Goal: Task Accomplishment & Management: Manage account settings

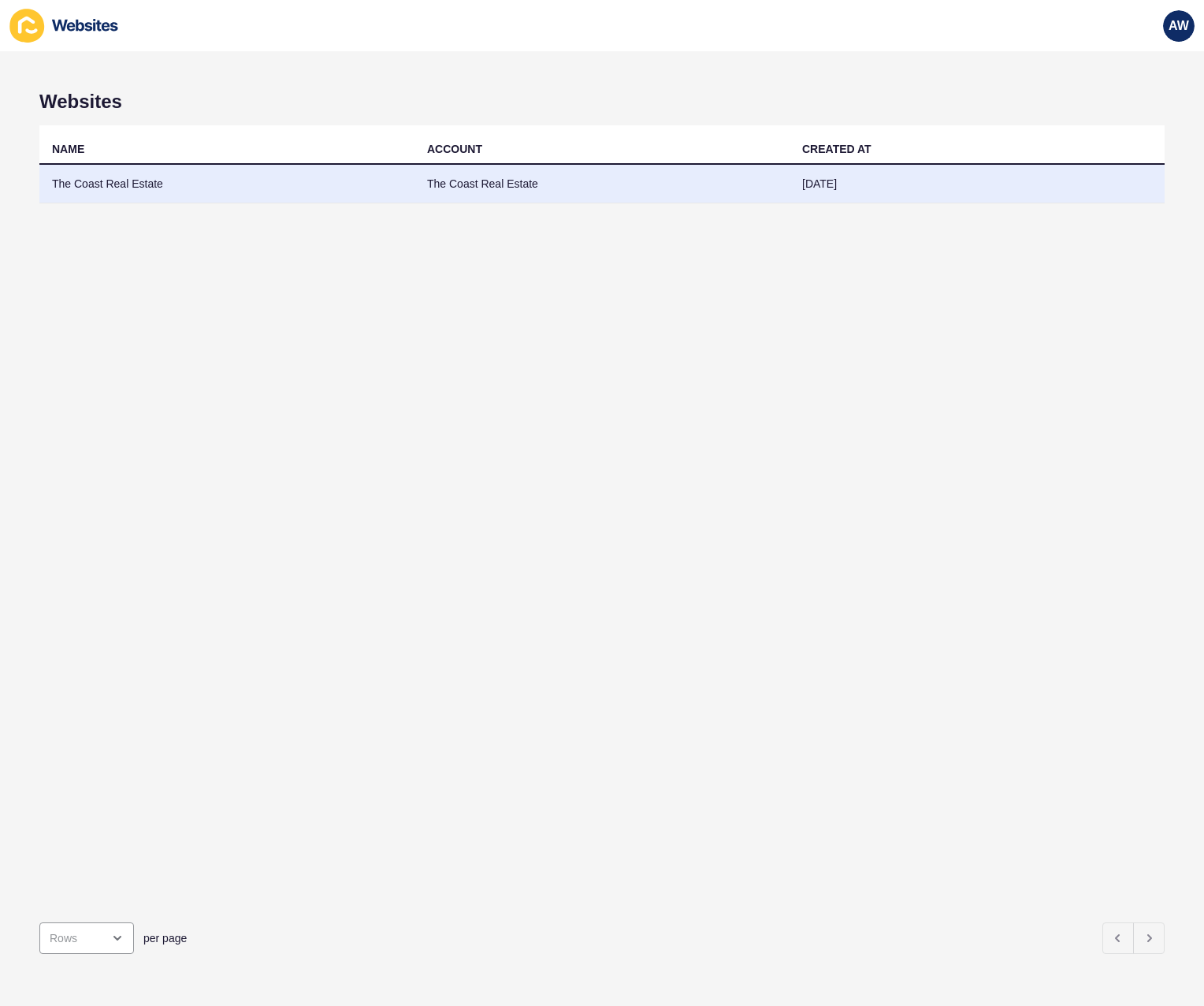
click at [176, 182] on td "The Coast Real Estate" at bounding box center [227, 184] width 375 height 39
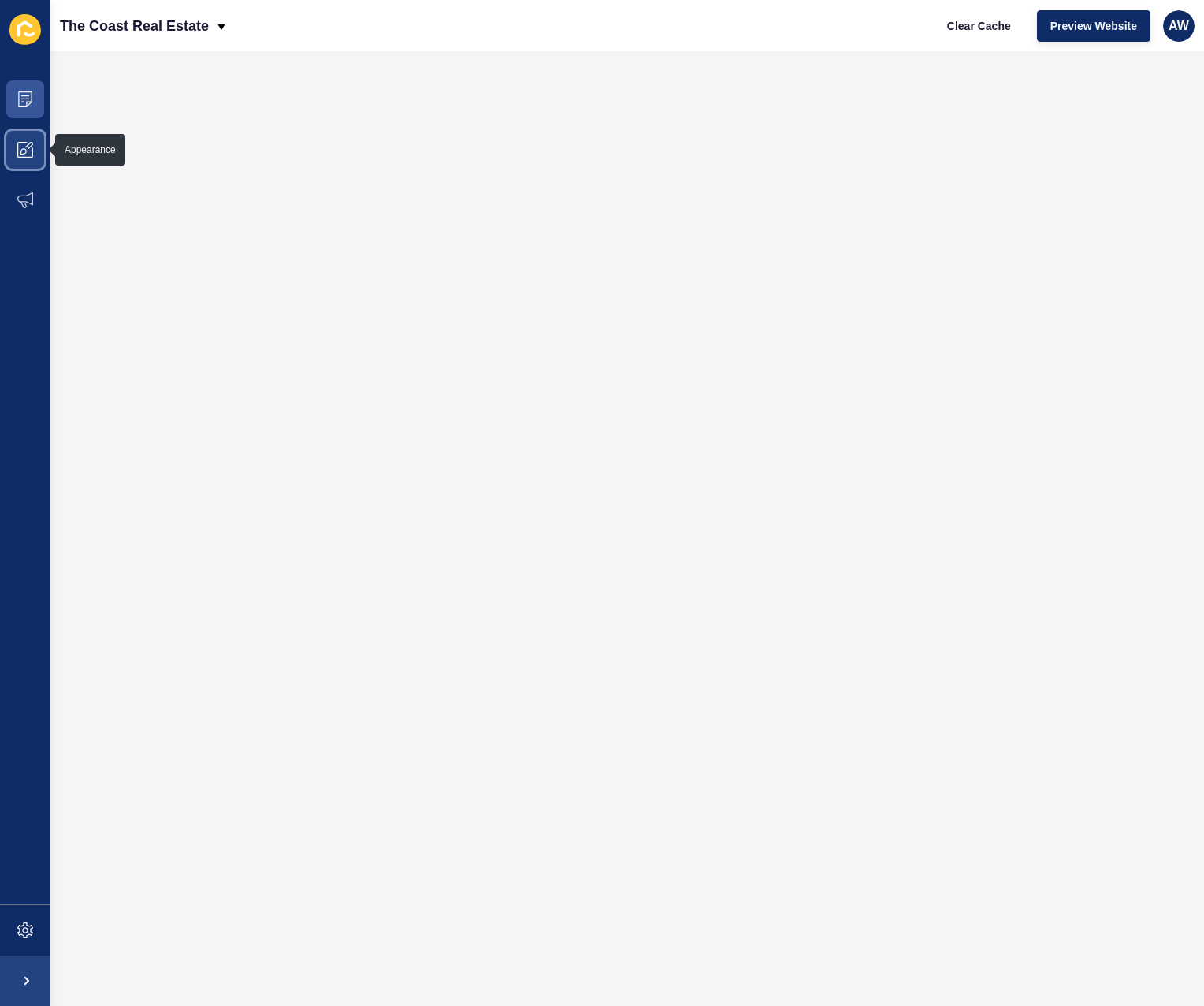
click at [30, 143] on icon at bounding box center [26, 150] width 16 height 16
click at [34, 141] on span at bounding box center [25, 149] width 50 height 50
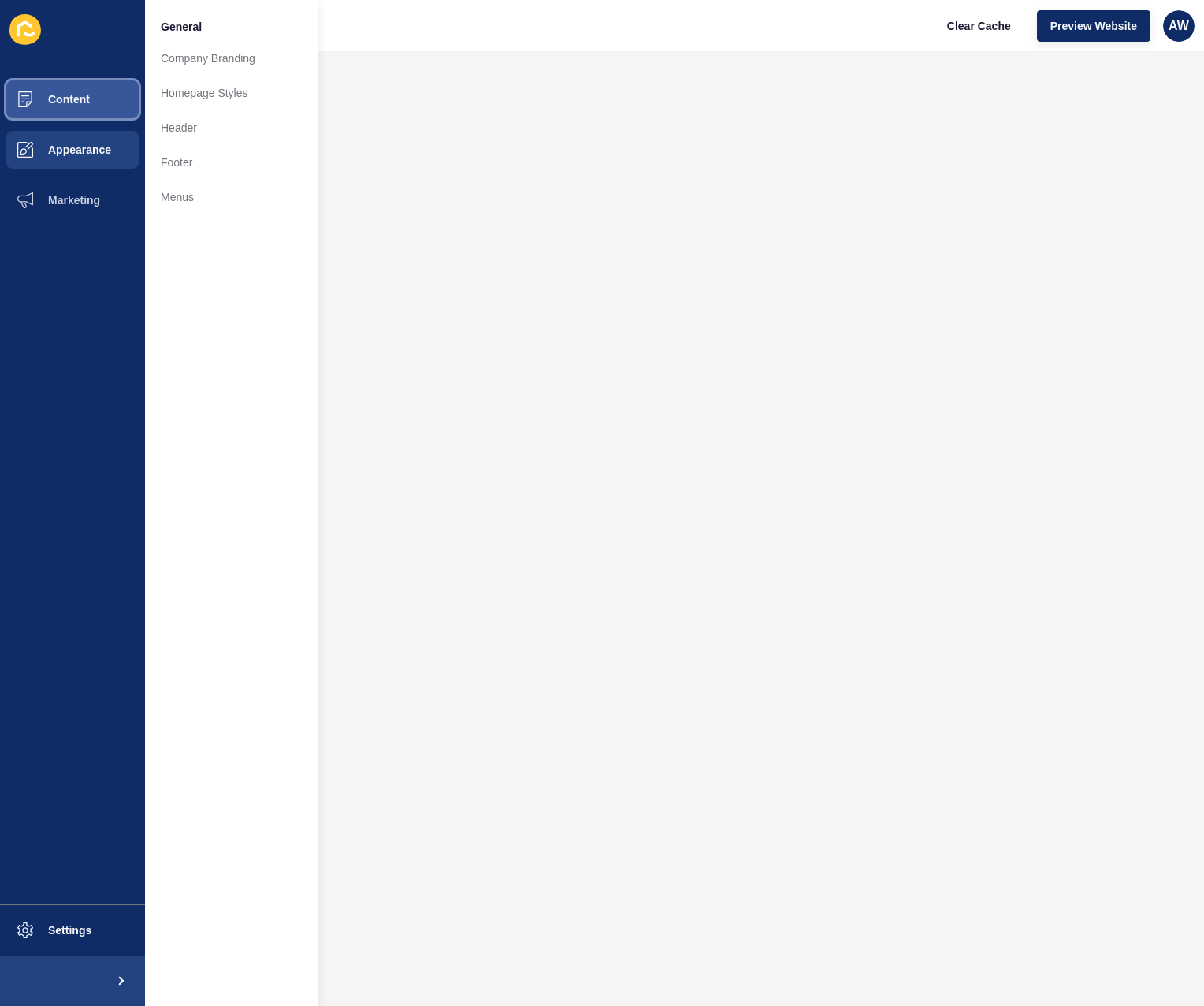
click at [87, 105] on span "Content" at bounding box center [43, 99] width 92 height 13
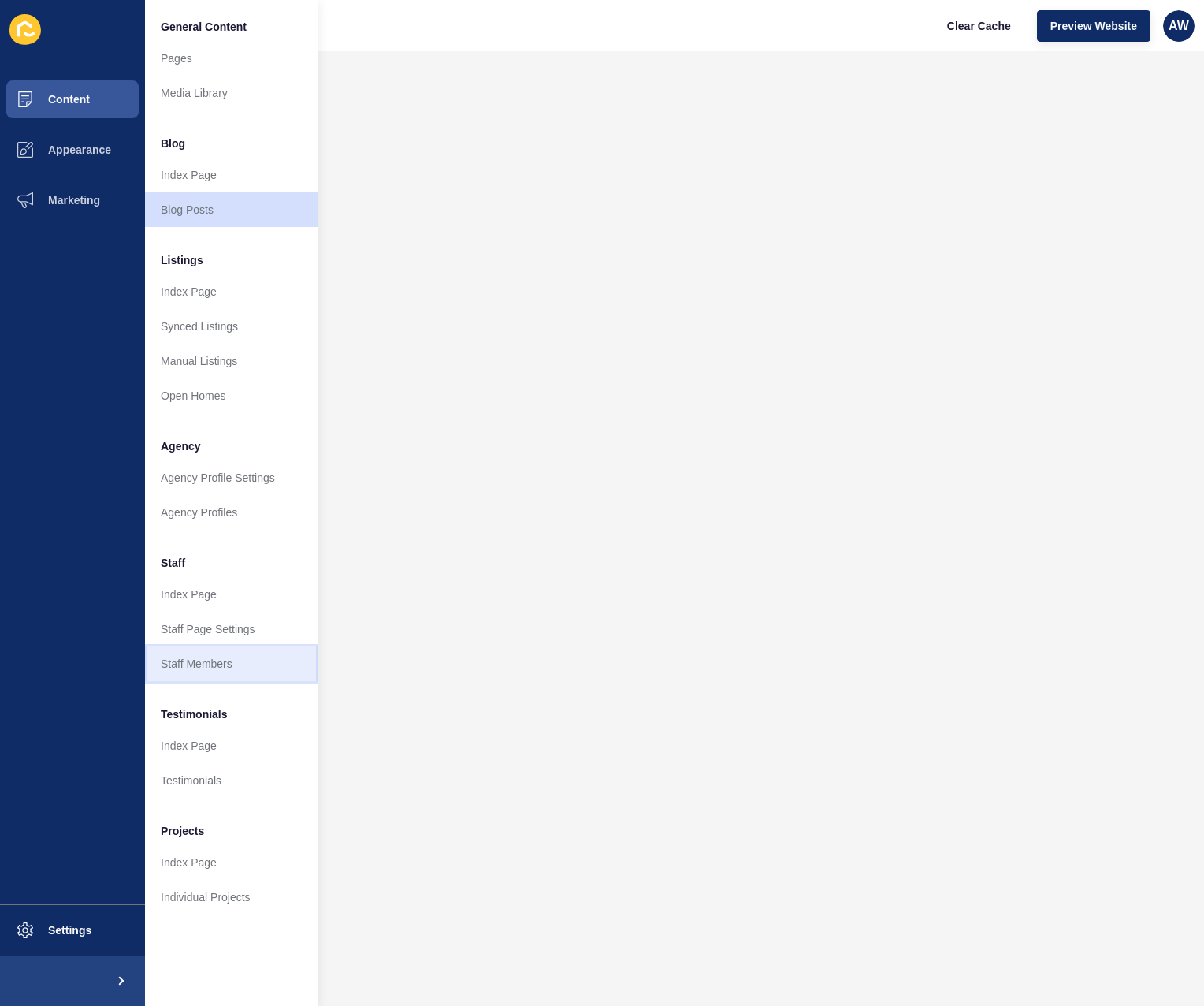
click at [194, 658] on link "Staff Members" at bounding box center [232, 663] width 174 height 35
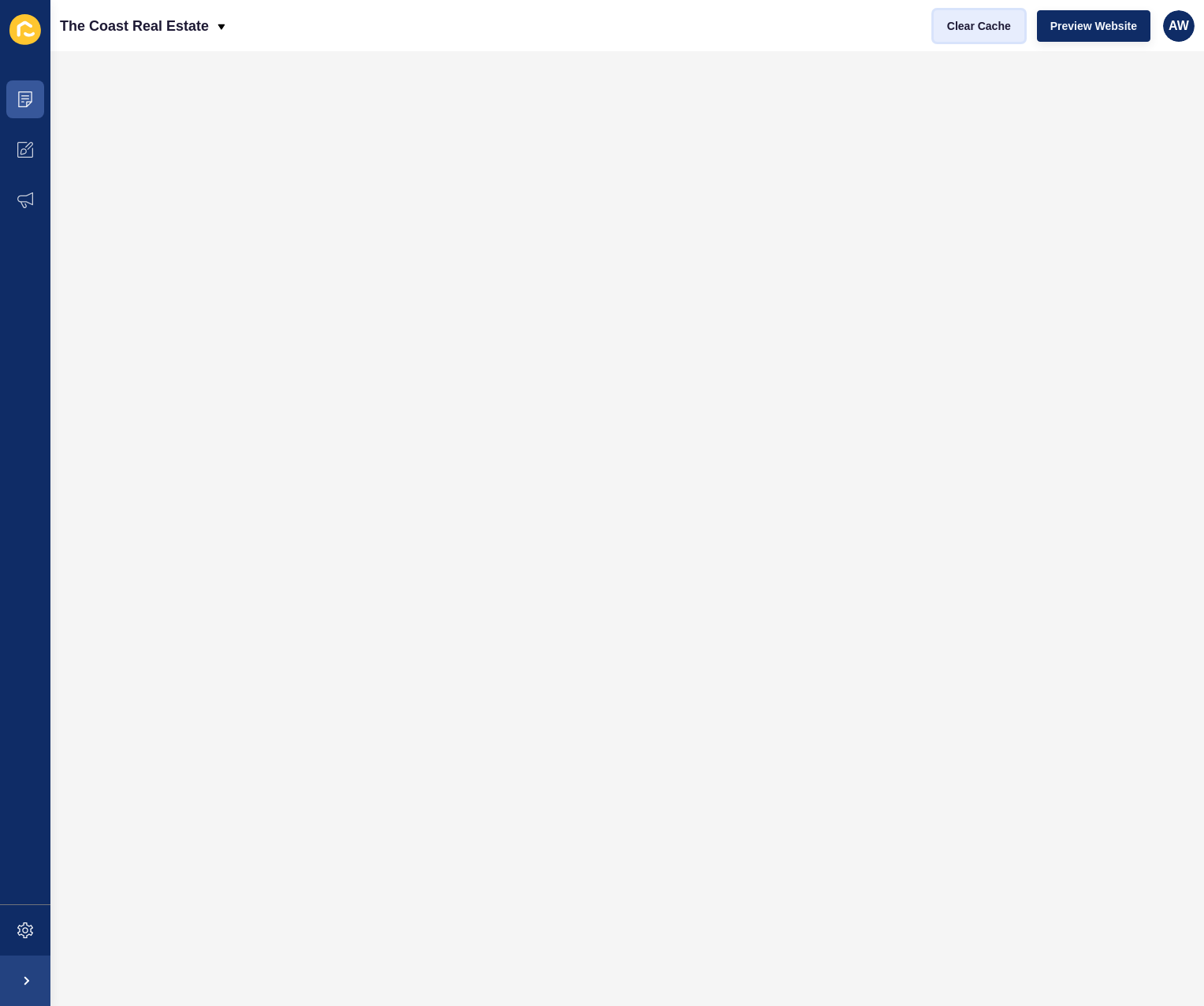
click at [961, 18] on span "Clear Cache" at bounding box center [979, 26] width 64 height 16
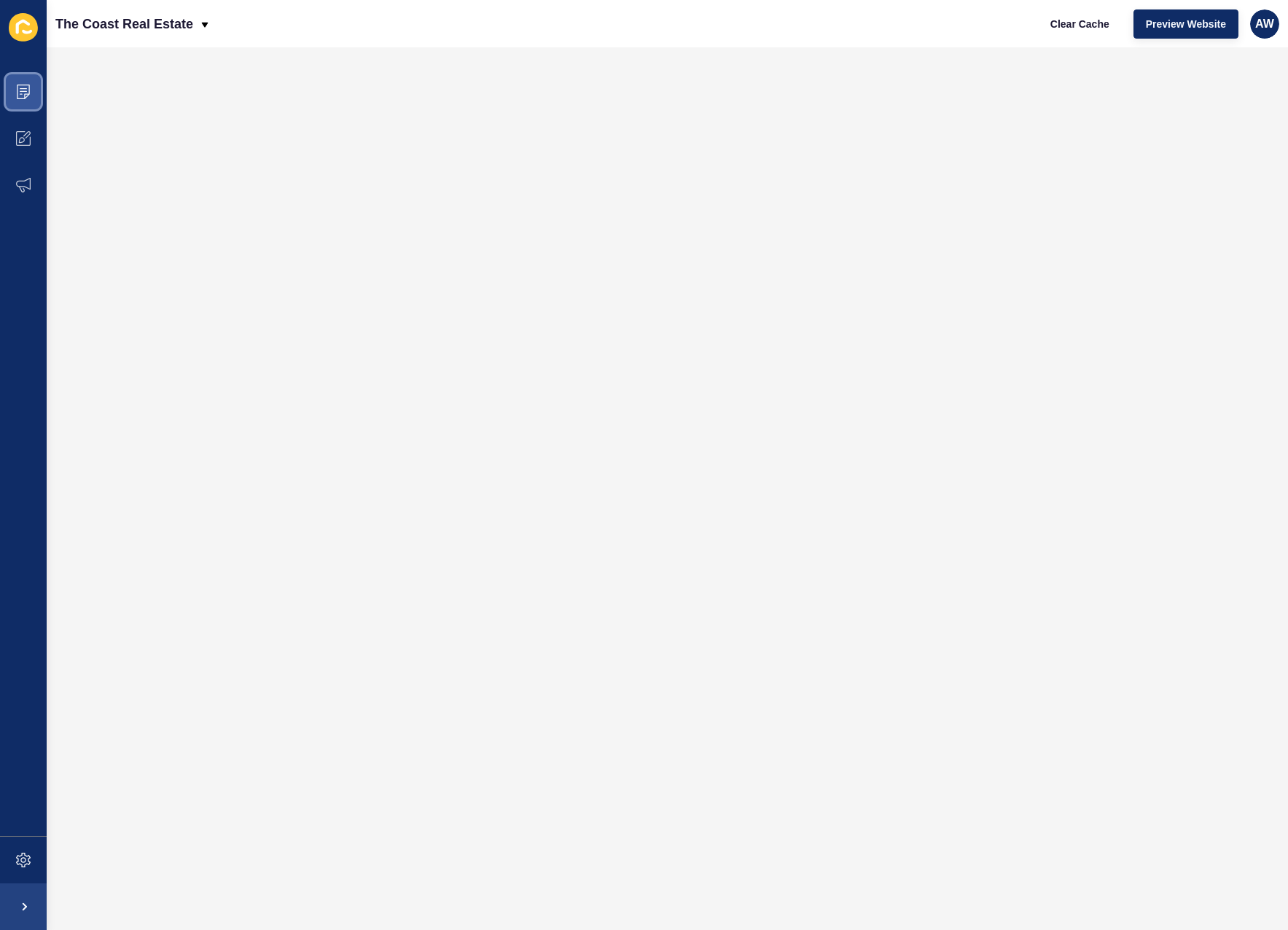
click at [34, 96] on span at bounding box center [23, 91] width 47 height 47
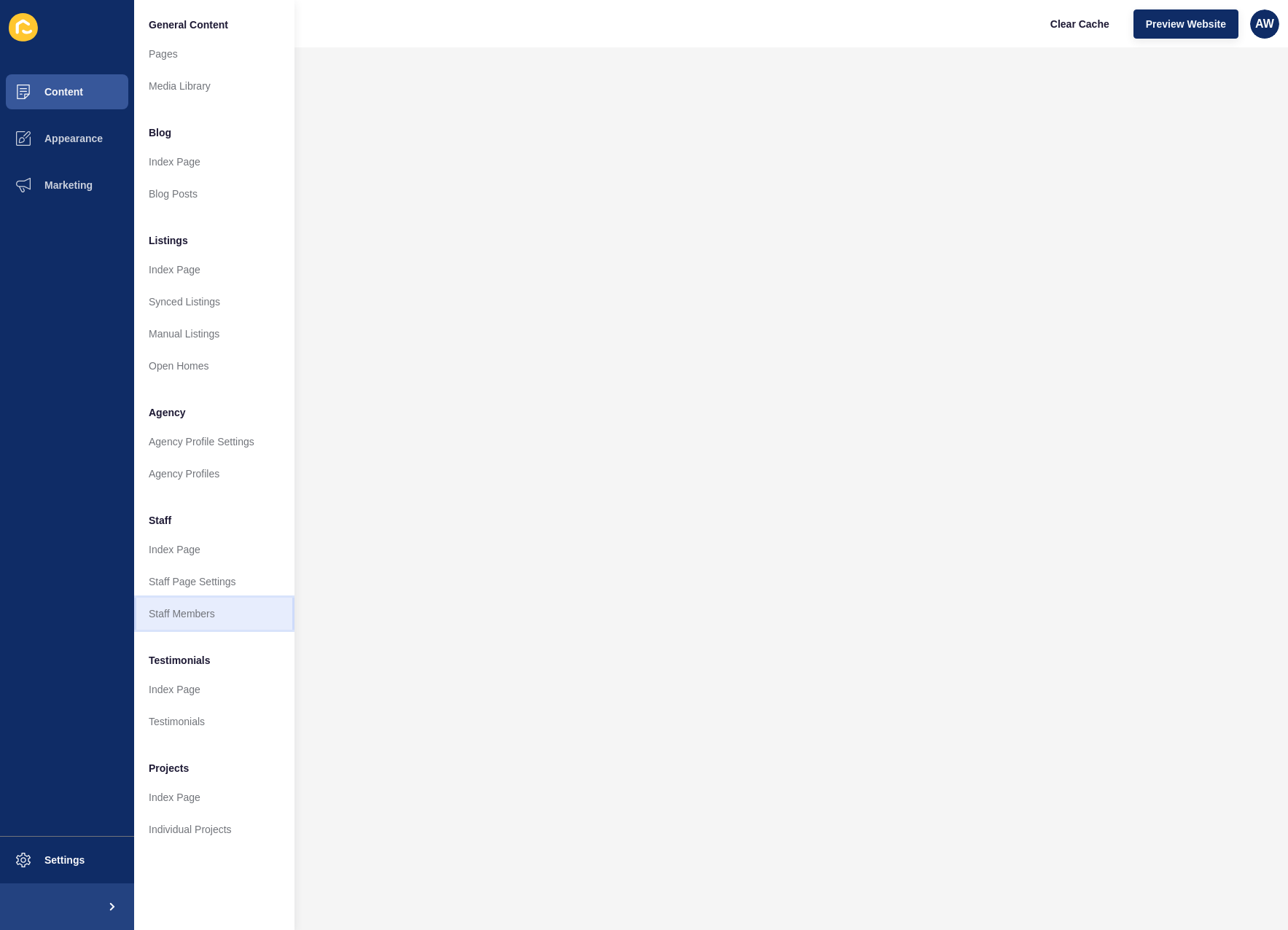
click at [196, 610] on link "Staff Members" at bounding box center [215, 613] width 161 height 32
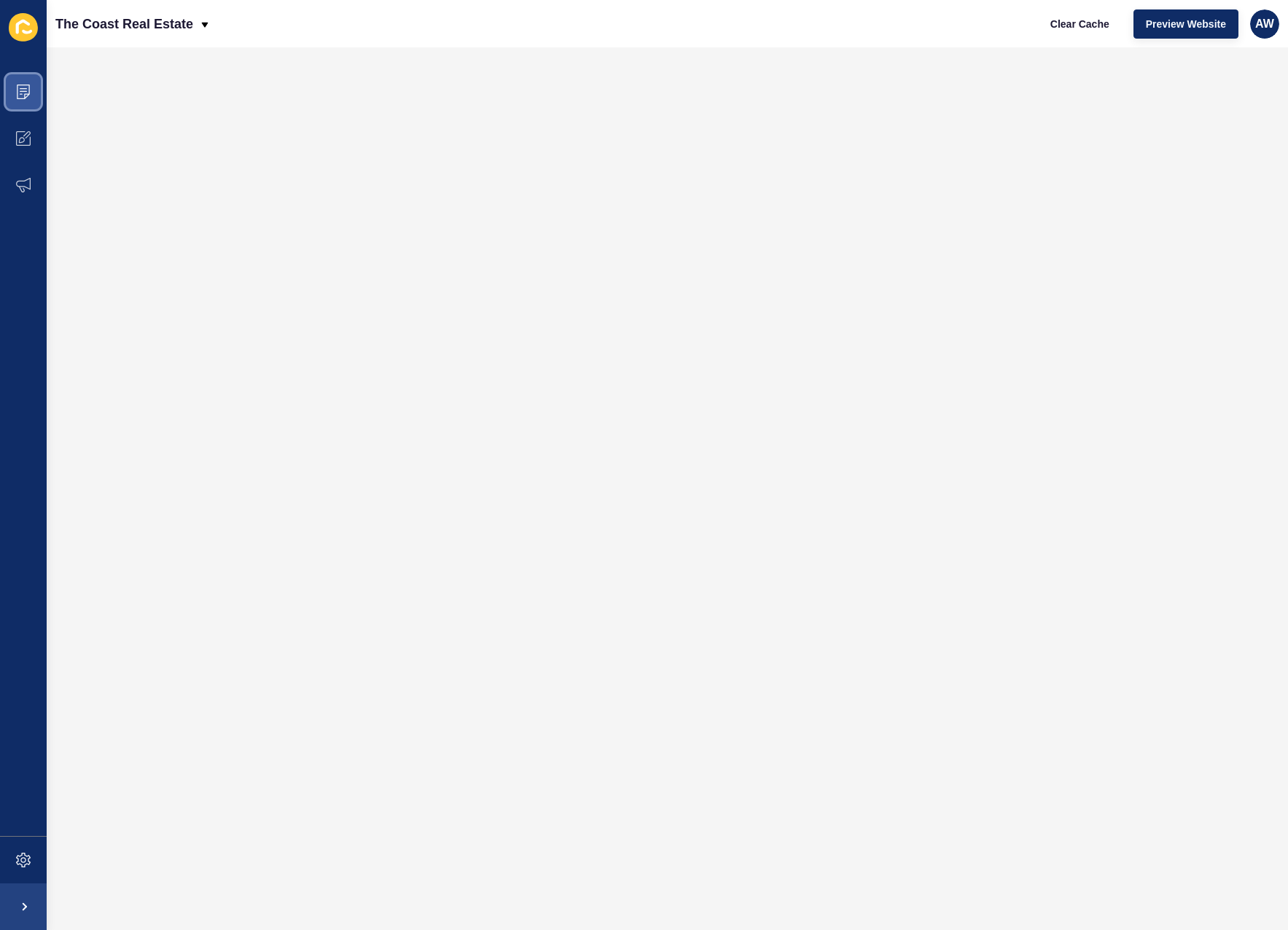
click at [30, 90] on icon at bounding box center [24, 92] width 15 height 15
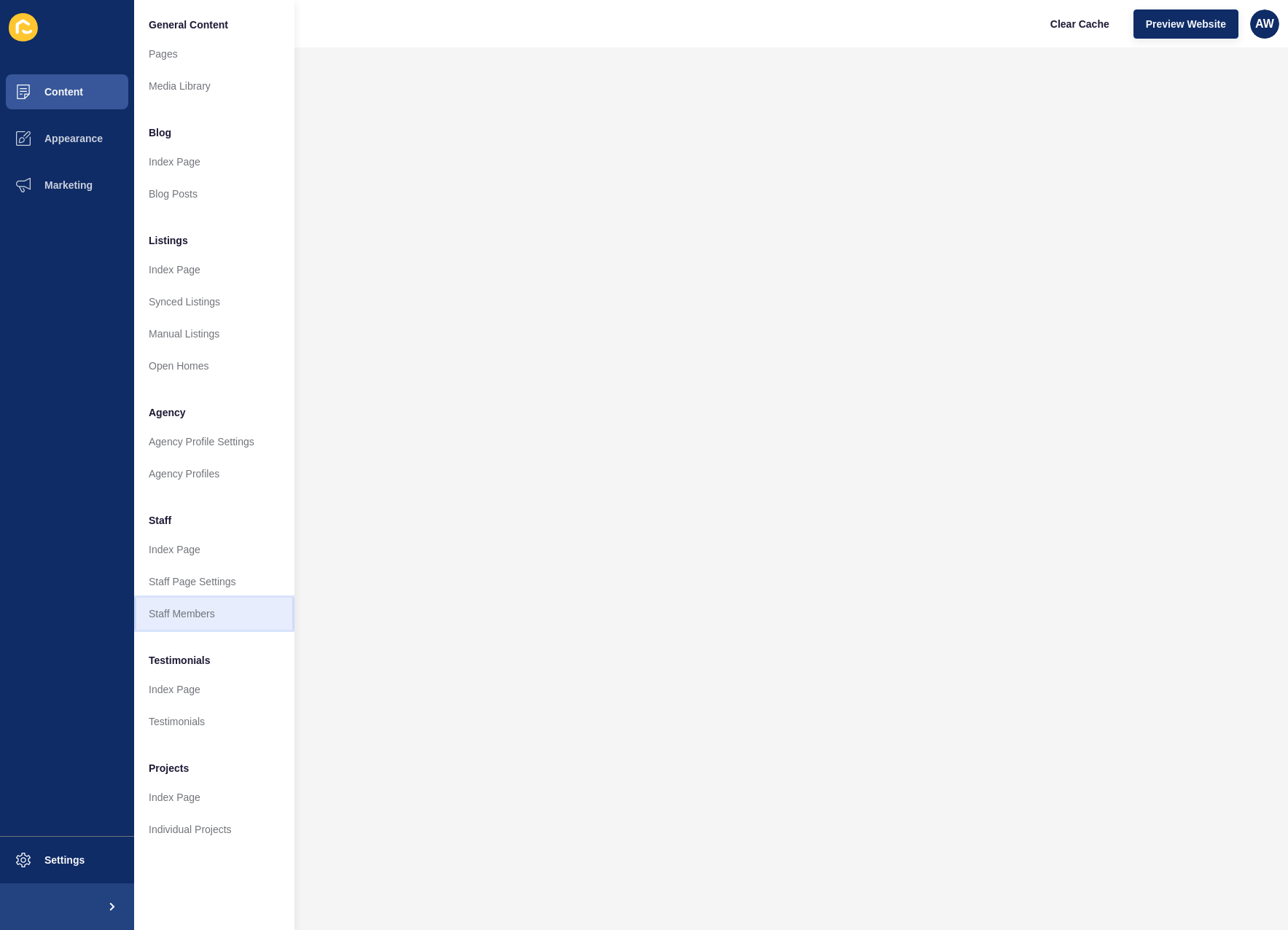
click at [189, 611] on link "Staff Members" at bounding box center [215, 613] width 161 height 32
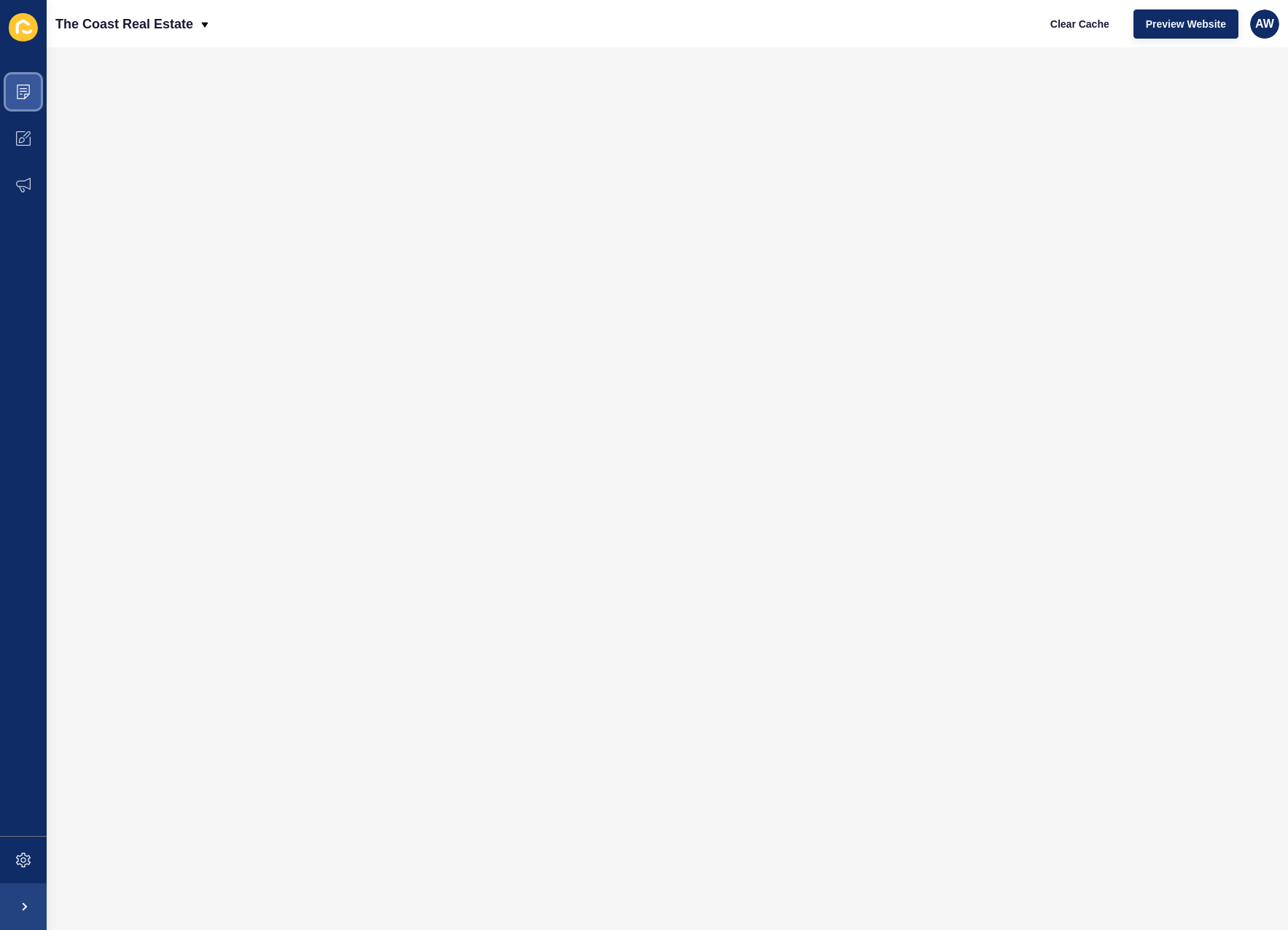
click at [30, 99] on icon at bounding box center [24, 92] width 15 height 15
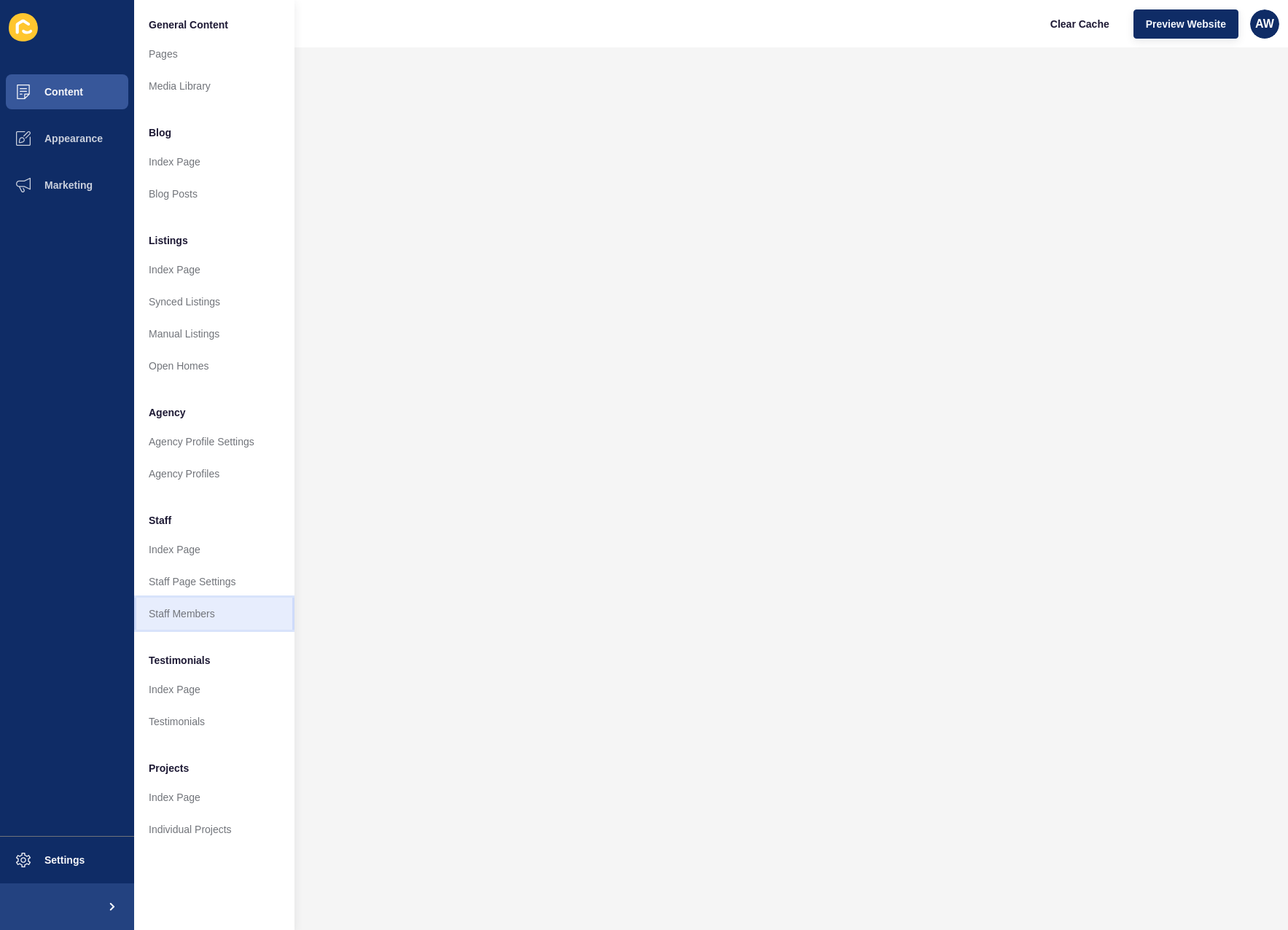
click at [219, 618] on link "Staff Members" at bounding box center [215, 613] width 161 height 32
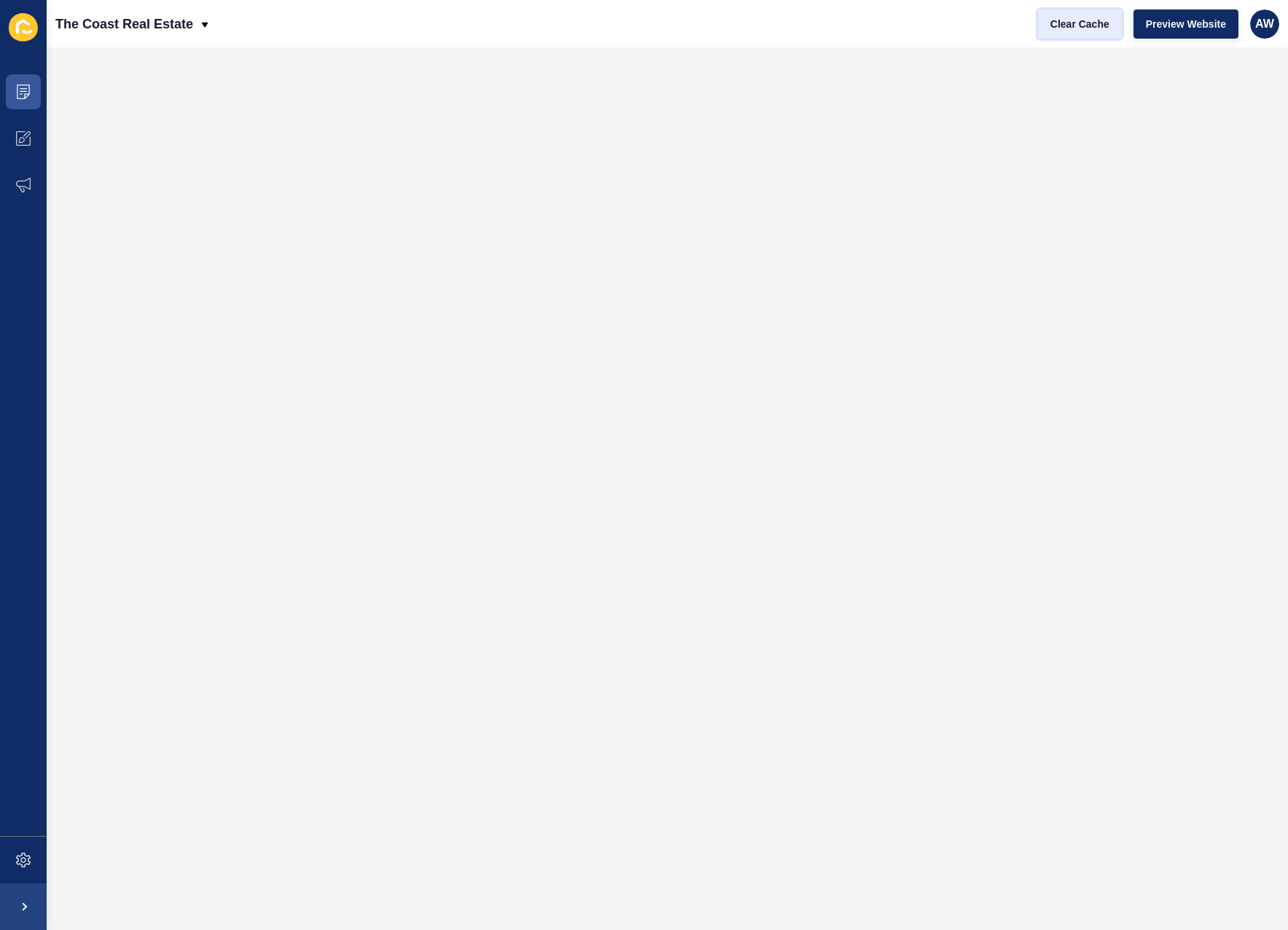
click at [1098, 26] on span "Clear Cache" at bounding box center [1080, 24] width 59 height 15
click at [33, 99] on span at bounding box center [23, 91] width 47 height 47
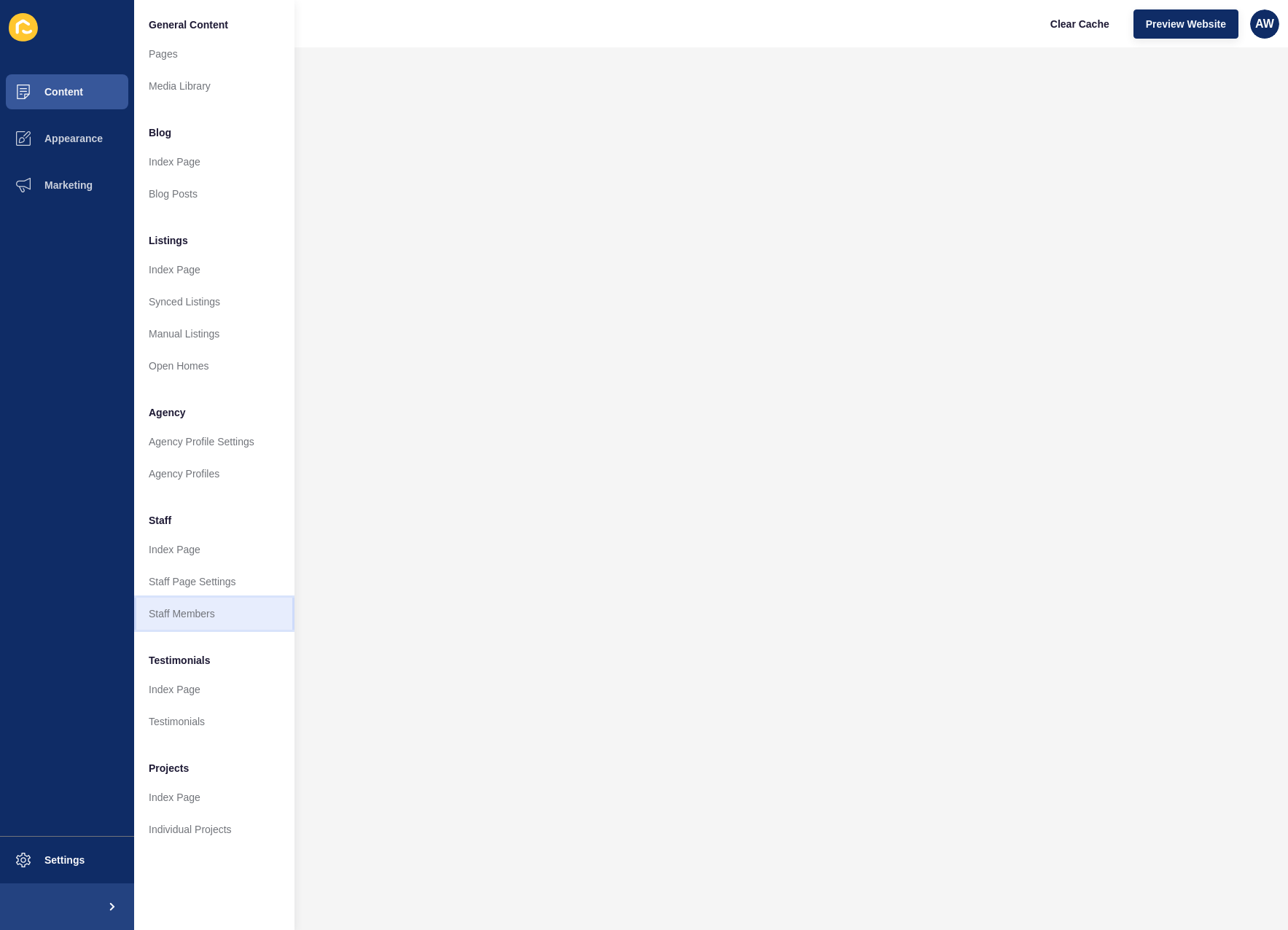
click at [190, 610] on link "Staff Members" at bounding box center [215, 613] width 161 height 32
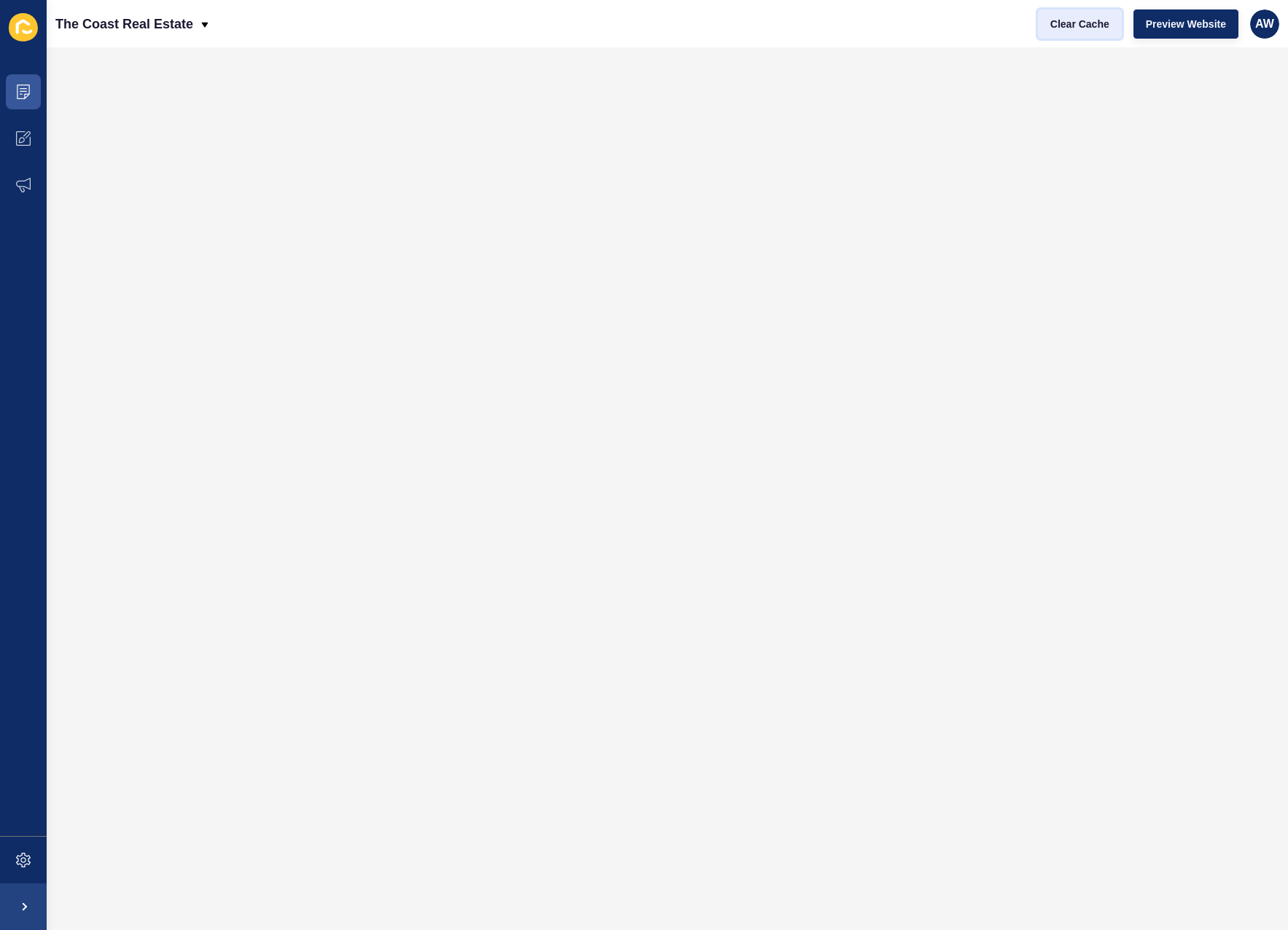
click at [1062, 26] on span "Clear Cache" at bounding box center [1080, 24] width 59 height 15
click at [31, 93] on span at bounding box center [23, 91] width 47 height 47
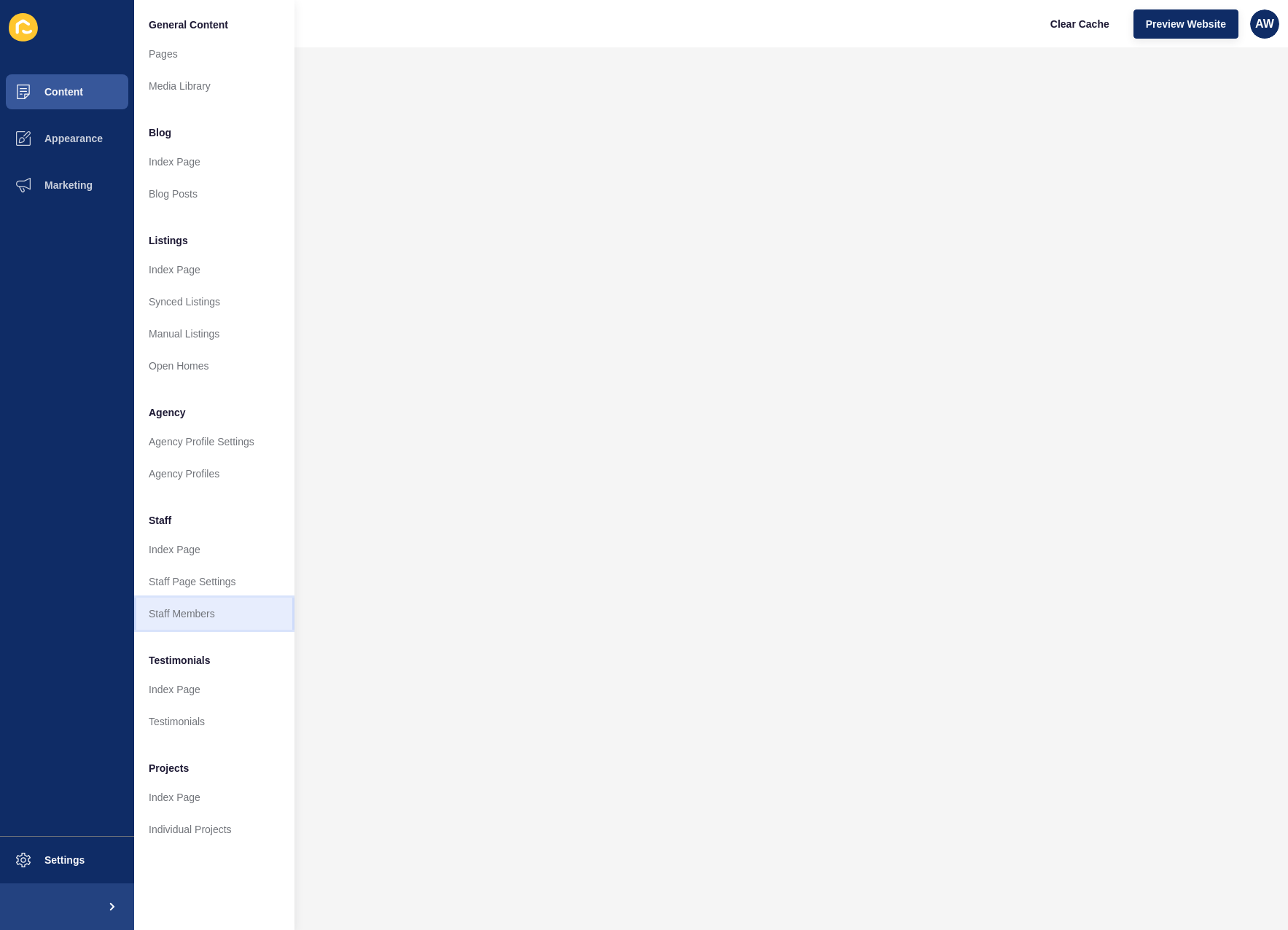
click at [196, 621] on link "Staff Members" at bounding box center [215, 613] width 161 height 32
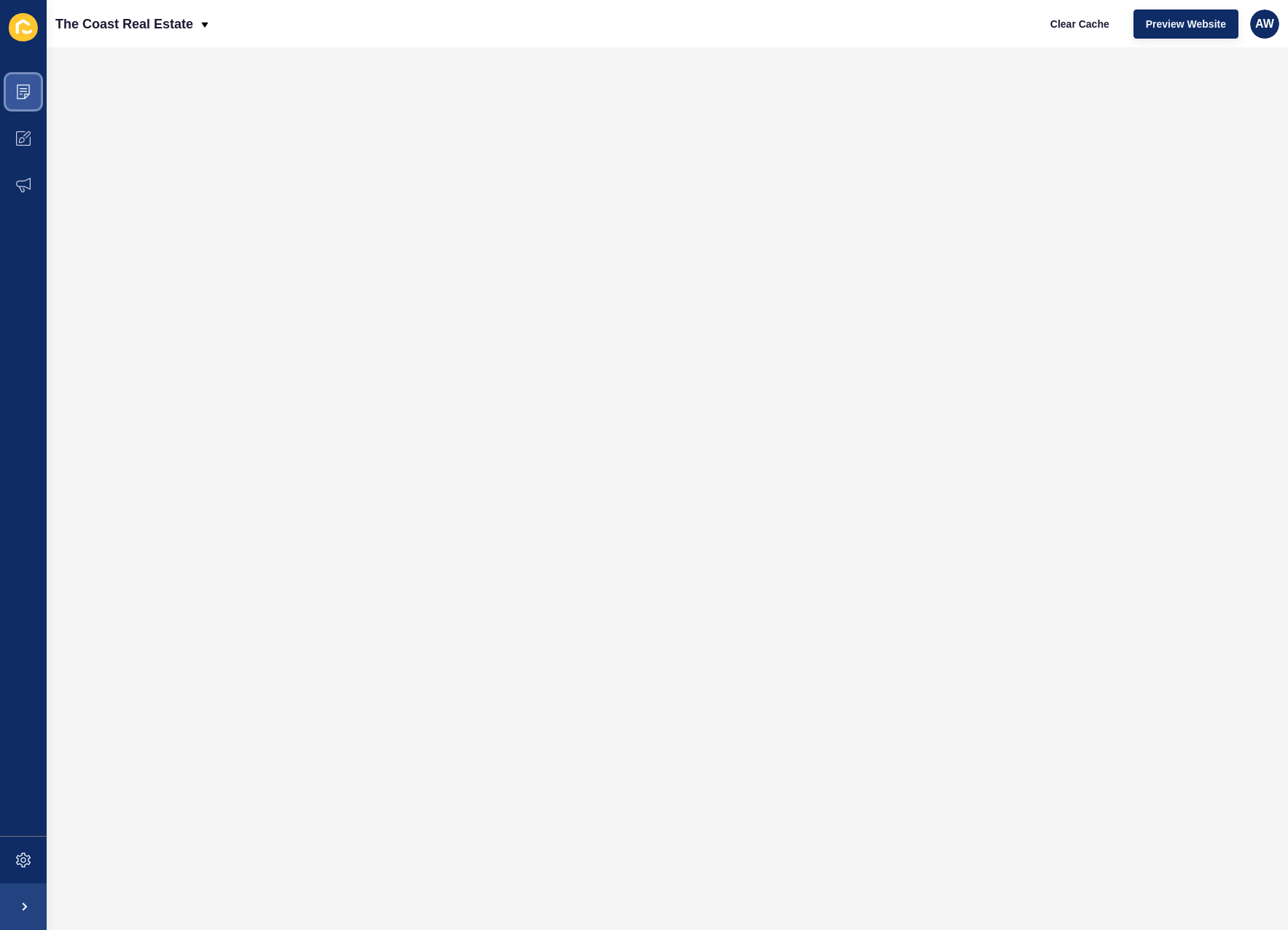
click at [13, 96] on span at bounding box center [23, 91] width 47 height 47
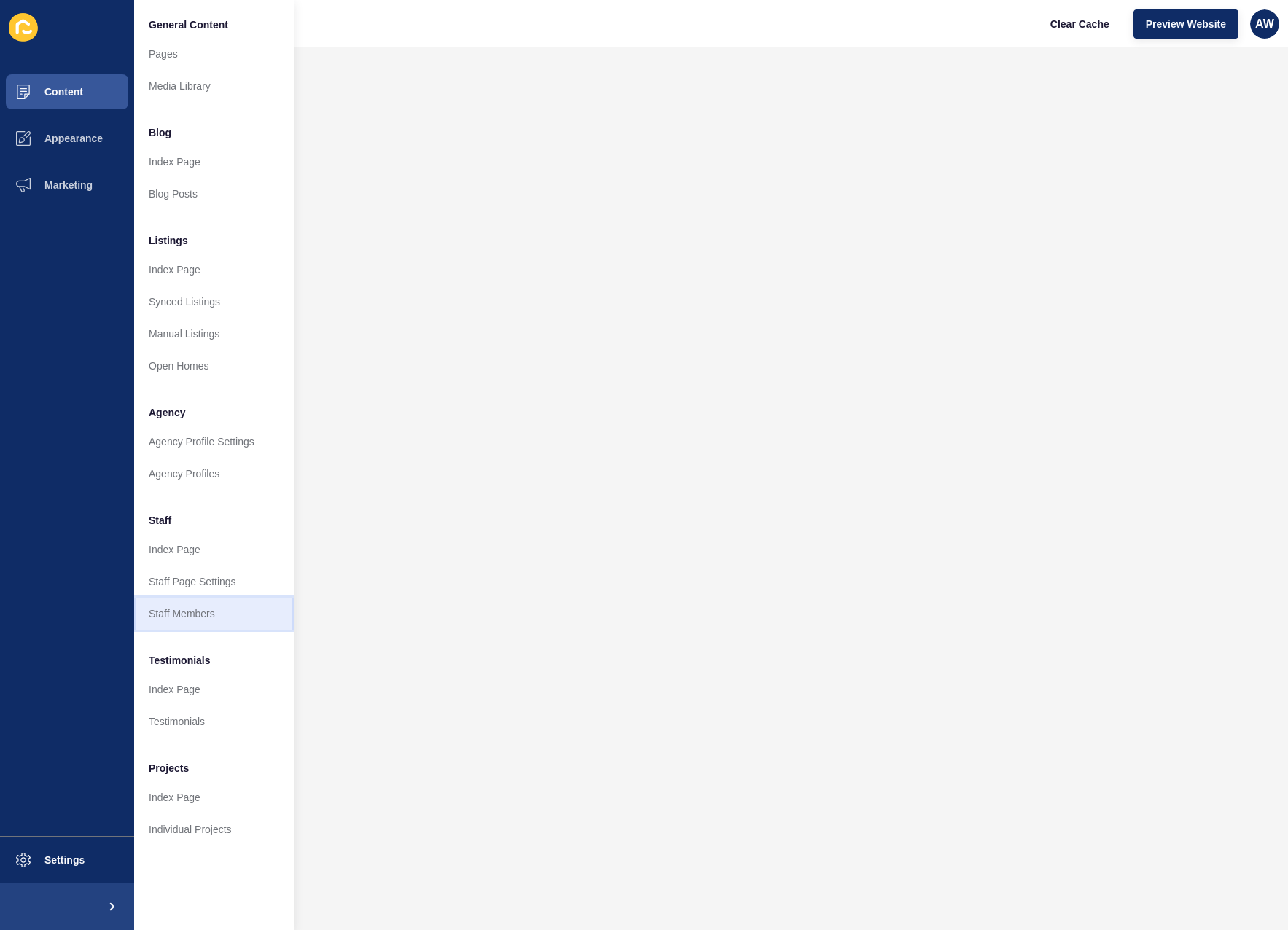
click at [180, 614] on link "Staff Members" at bounding box center [215, 613] width 161 height 32
